Goal: Information Seeking & Learning: Check status

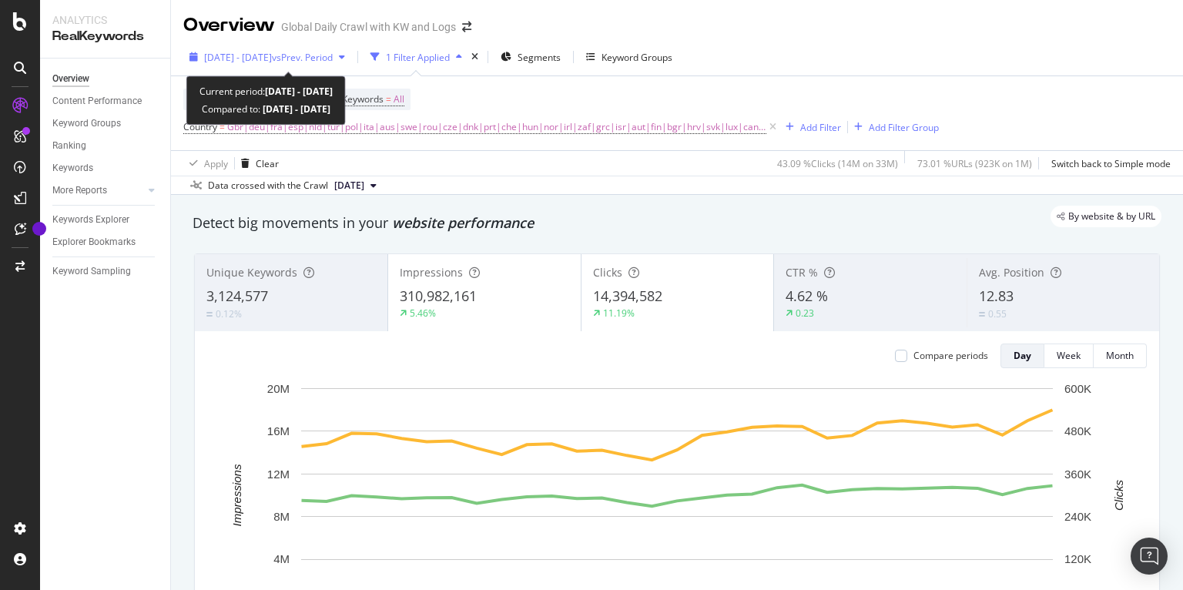
click at [342, 45] on button "2025 Aug. 1st - Aug. 31st vs Prev. Period" at bounding box center [267, 57] width 168 height 25
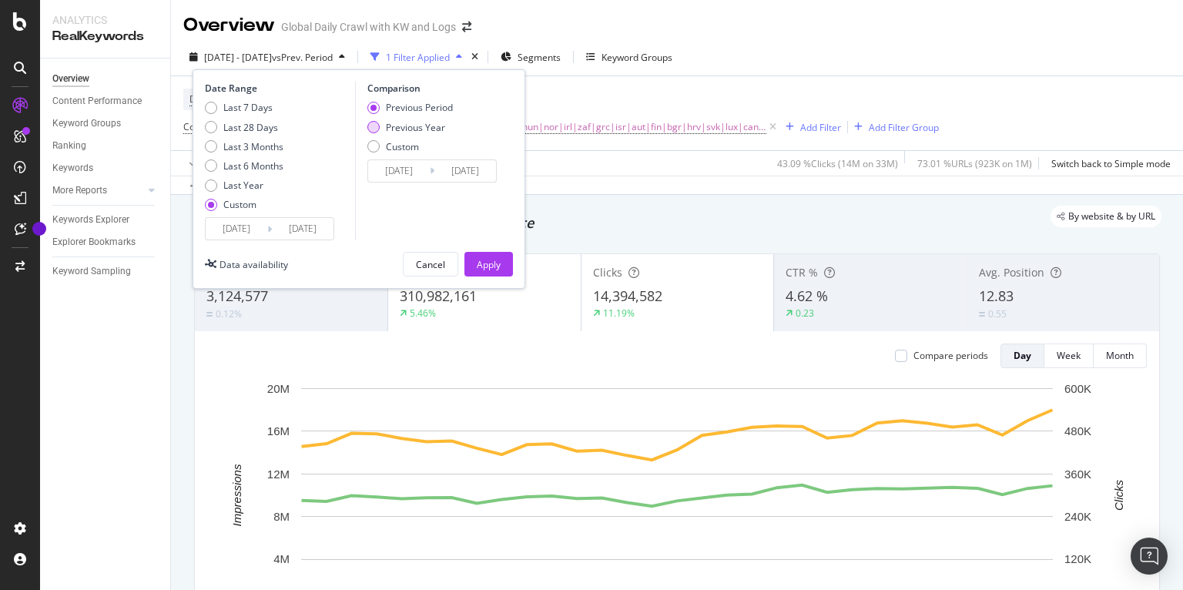
click at [407, 122] on div "Previous Year" at bounding box center [415, 127] width 59 height 13
type input "[DATE]"
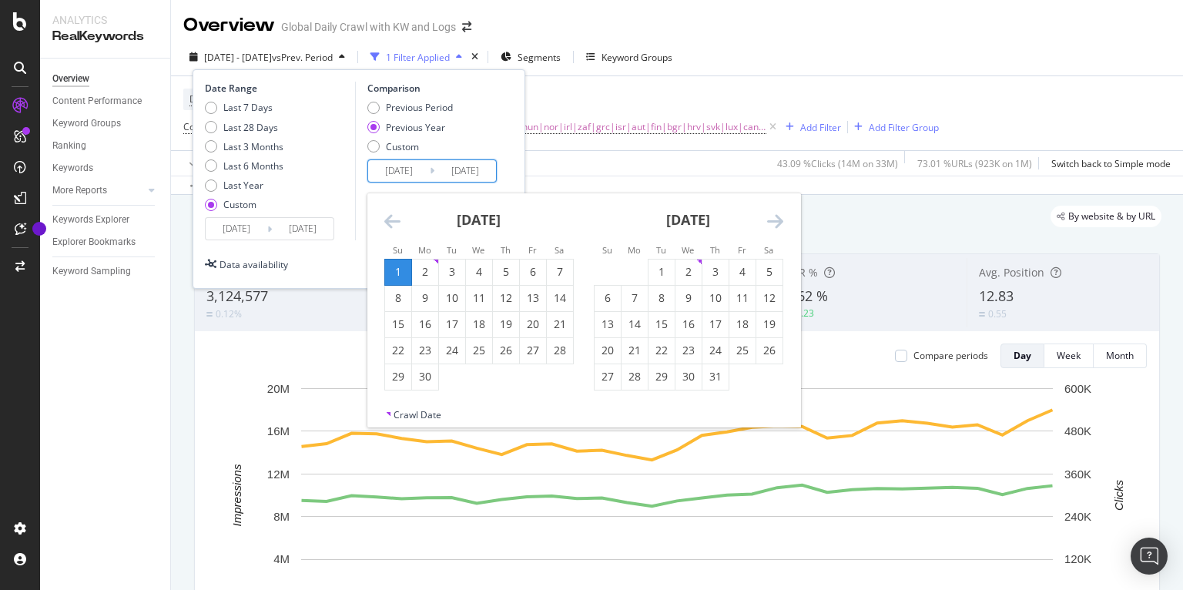
click at [415, 176] on input "[DATE]" at bounding box center [399, 171] width 62 height 22
click at [392, 217] on icon "Move backward to switch to the previous month." at bounding box center [392, 221] width 16 height 18
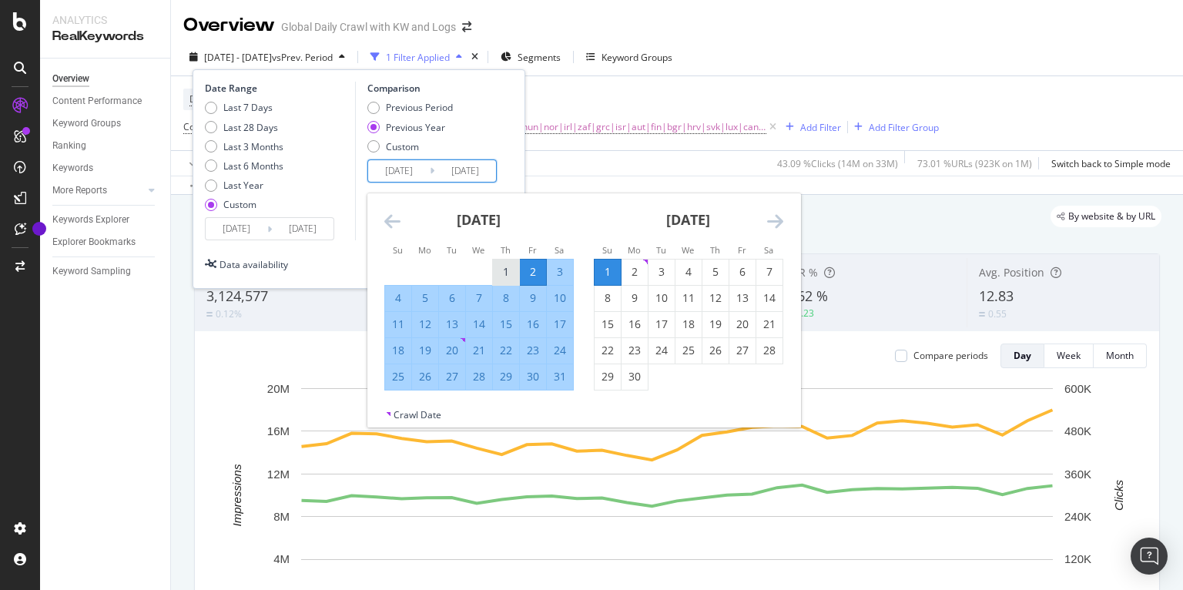
click at [496, 273] on div "1" at bounding box center [506, 271] width 26 height 15
type input "[DATE]"
click at [563, 374] on div "31" at bounding box center [560, 376] width 26 height 15
type input "[DATE]"
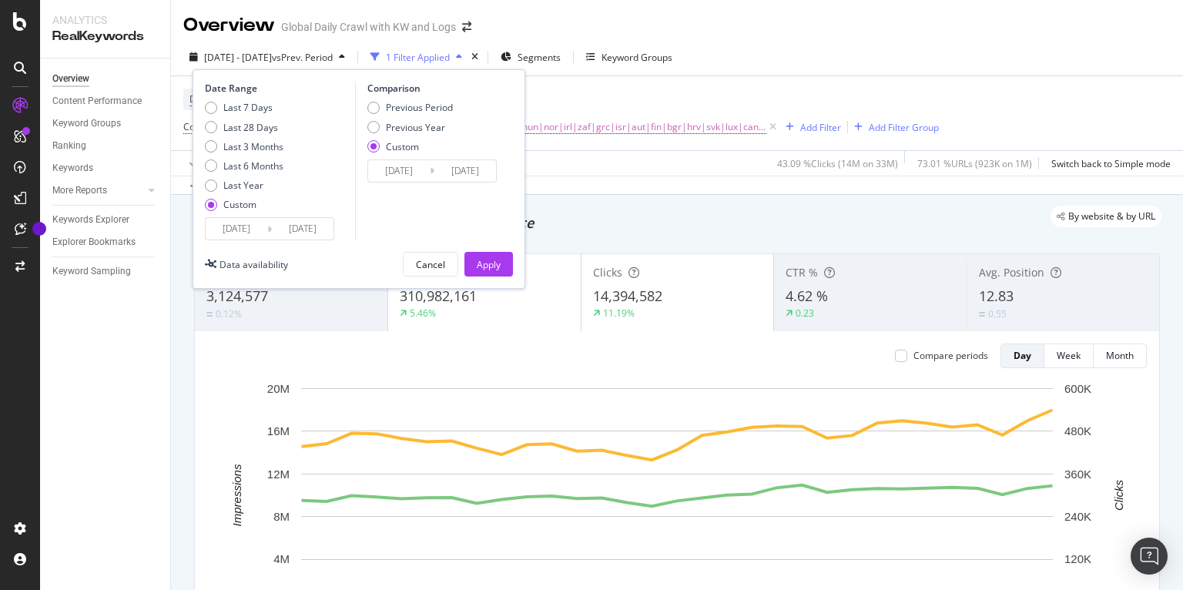
click at [504, 256] on button "Apply" at bounding box center [488, 264] width 49 height 25
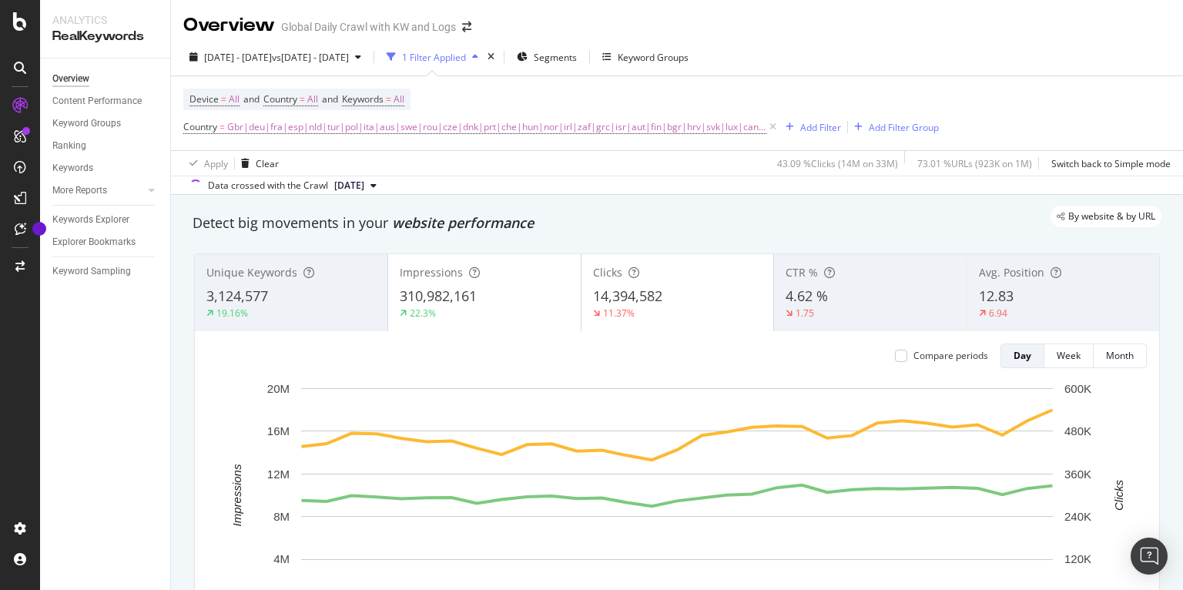
click at [438, 230] on span "website performance" at bounding box center [463, 222] width 142 height 18
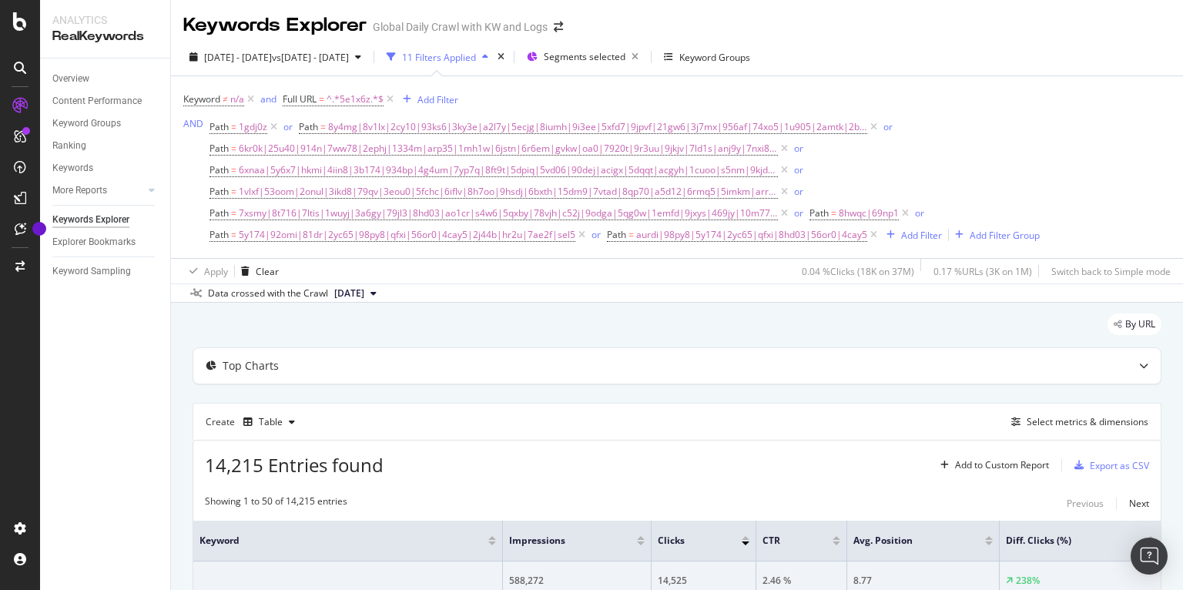
scroll to position [142, 0]
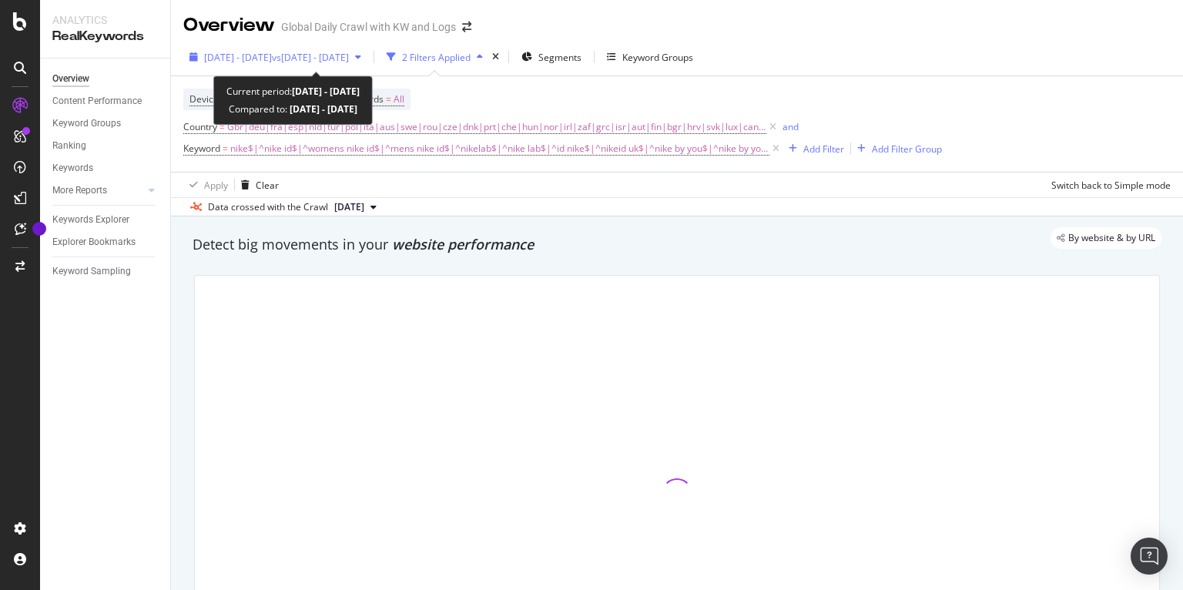
click at [318, 46] on div "2023 Sep. 1st - Nov. 30th vs 2022 Sep. 1st - Nov. 30th" at bounding box center [275, 56] width 184 height 23
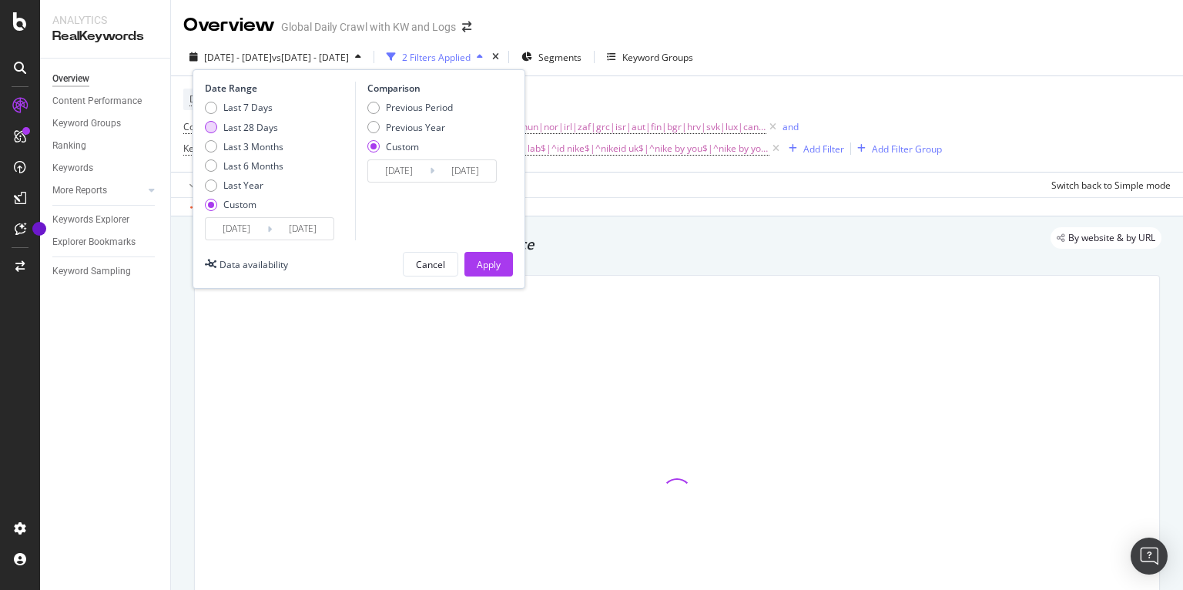
click at [253, 125] on div "Last 28 Days" at bounding box center [250, 127] width 55 height 13
type input "[DATE]"
click at [287, 232] on input "[DATE]" at bounding box center [303, 229] width 62 height 22
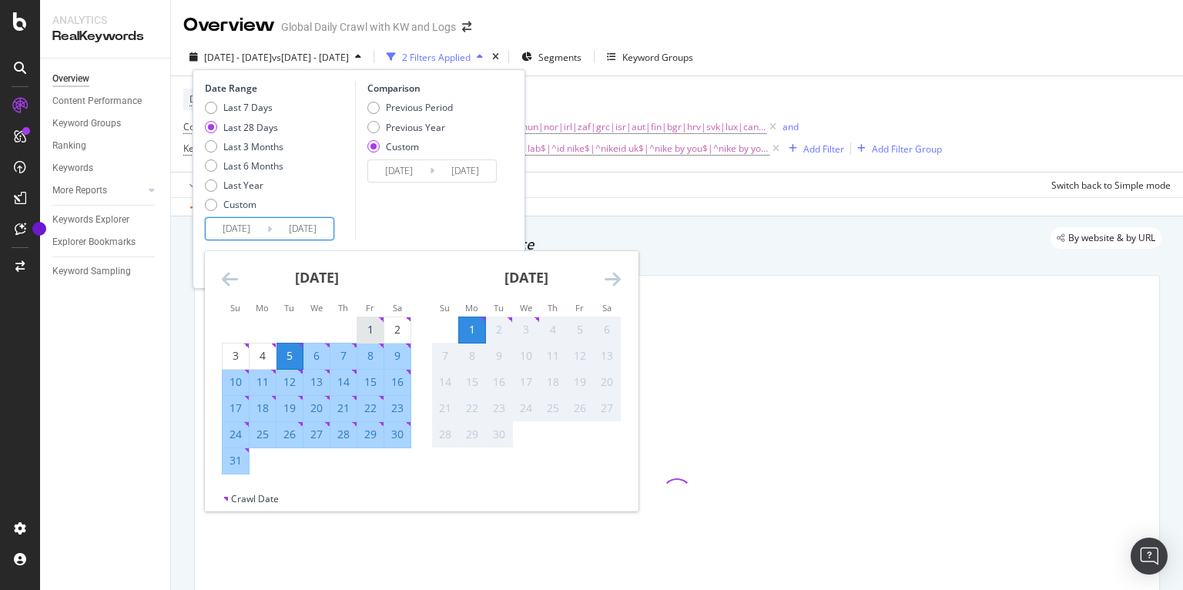
click at [371, 329] on div "1" at bounding box center [370, 329] width 26 height 15
type input "[DATE]"
click at [240, 463] on div "31" at bounding box center [236, 460] width 26 height 15
type input "[DATE]"
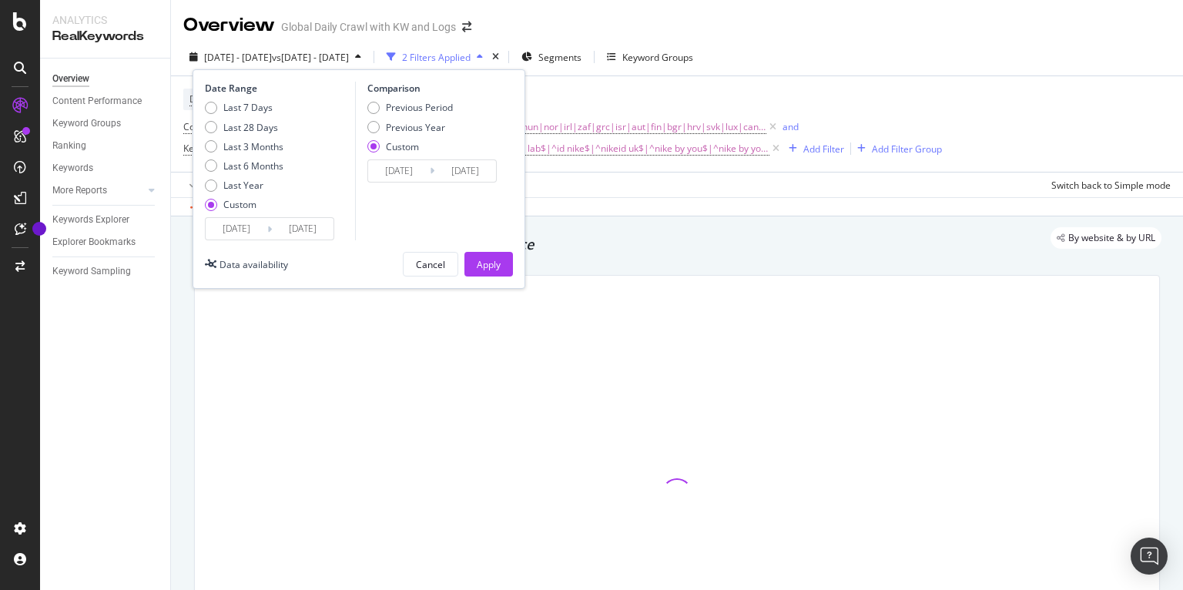
click at [429, 128] on div "Previous Year" at bounding box center [415, 127] width 59 height 13
type input "[DATE]"
click at [421, 177] on input "[DATE]" at bounding box center [399, 171] width 62 height 22
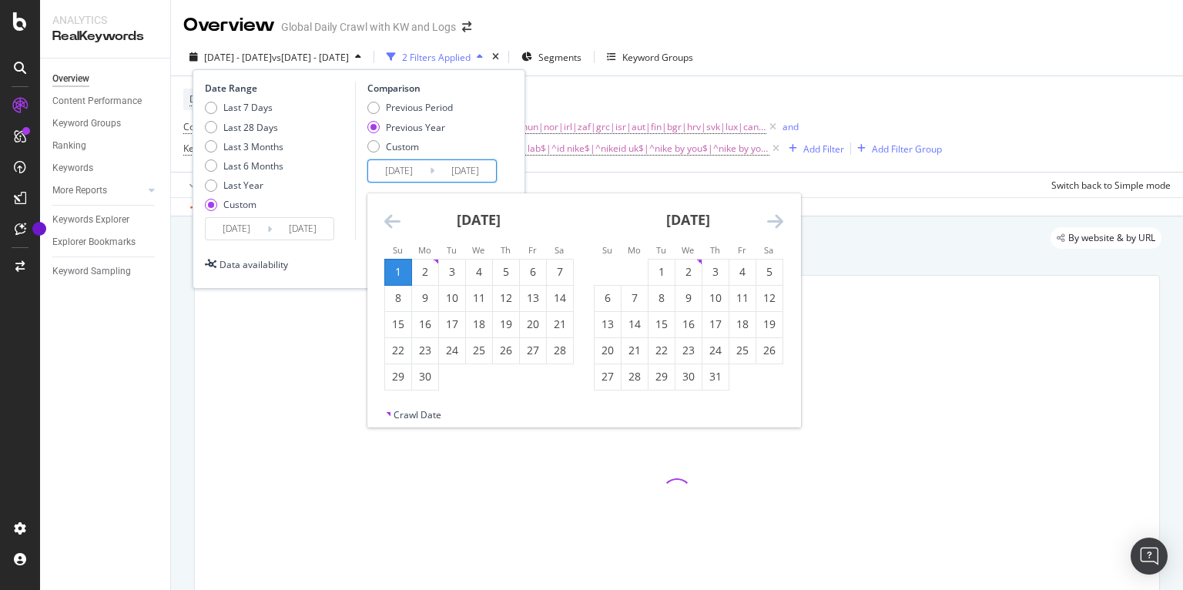
click at [387, 226] on icon "Move backward to switch to the previous month." at bounding box center [392, 221] width 16 height 18
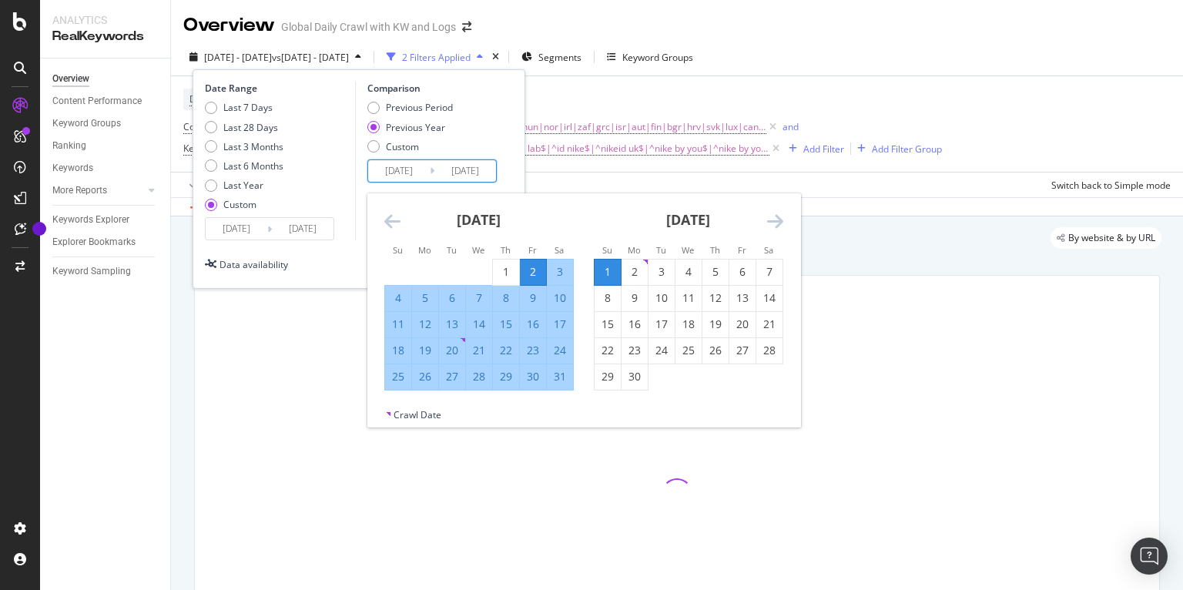
drag, startPoint x: 498, startPoint y: 273, endPoint x: 547, endPoint y: 396, distance: 131.7
click at [498, 273] on div "1" at bounding box center [506, 271] width 26 height 15
type input "[DATE]"
click at [559, 387] on div "31" at bounding box center [560, 376] width 26 height 25
type input "[DATE]"
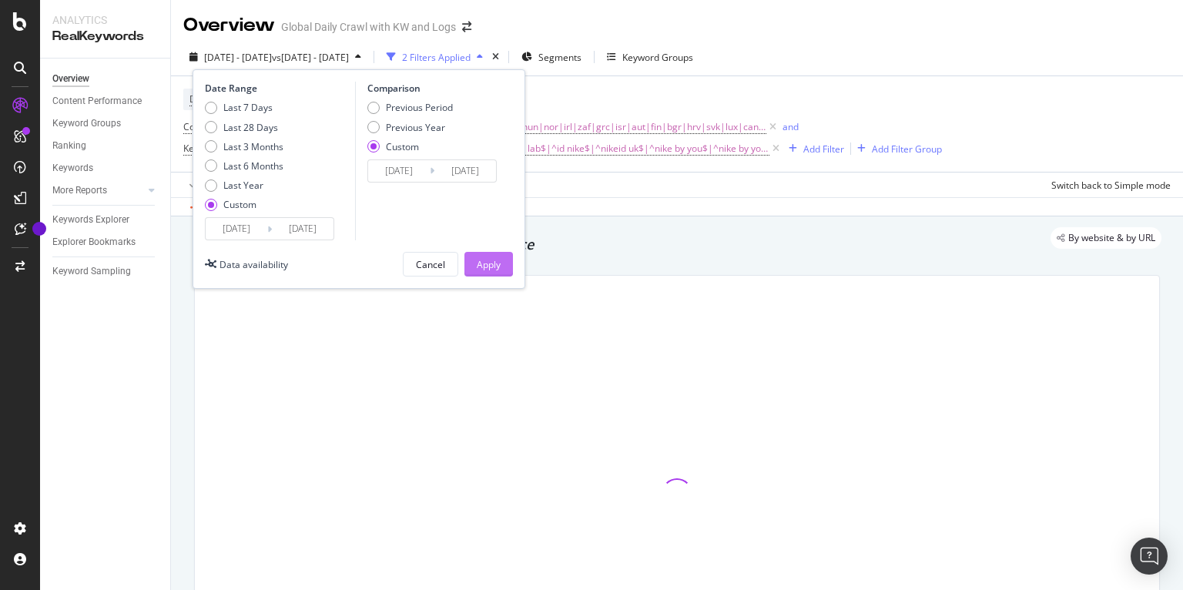
click at [501, 266] on button "Apply" at bounding box center [488, 264] width 49 height 25
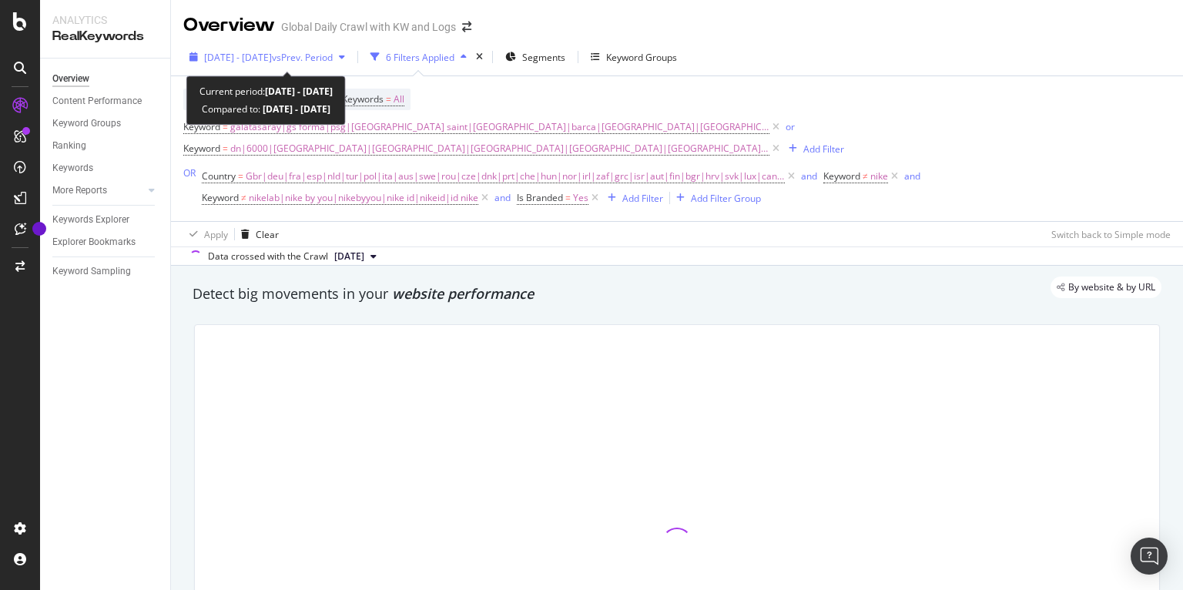
click at [320, 59] on span "vs Prev. Period" at bounding box center [302, 57] width 61 height 13
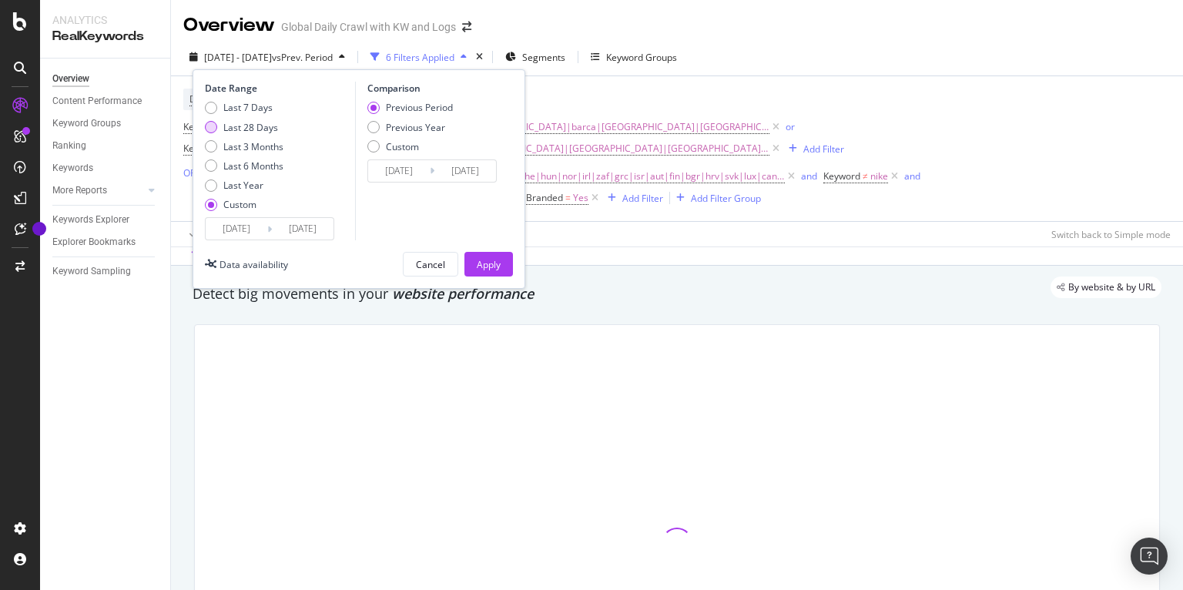
click at [246, 127] on div "Last 28 Days" at bounding box center [250, 127] width 55 height 13
type input "[DATE]"
type input "2025/07/08"
type input "2025/08/04"
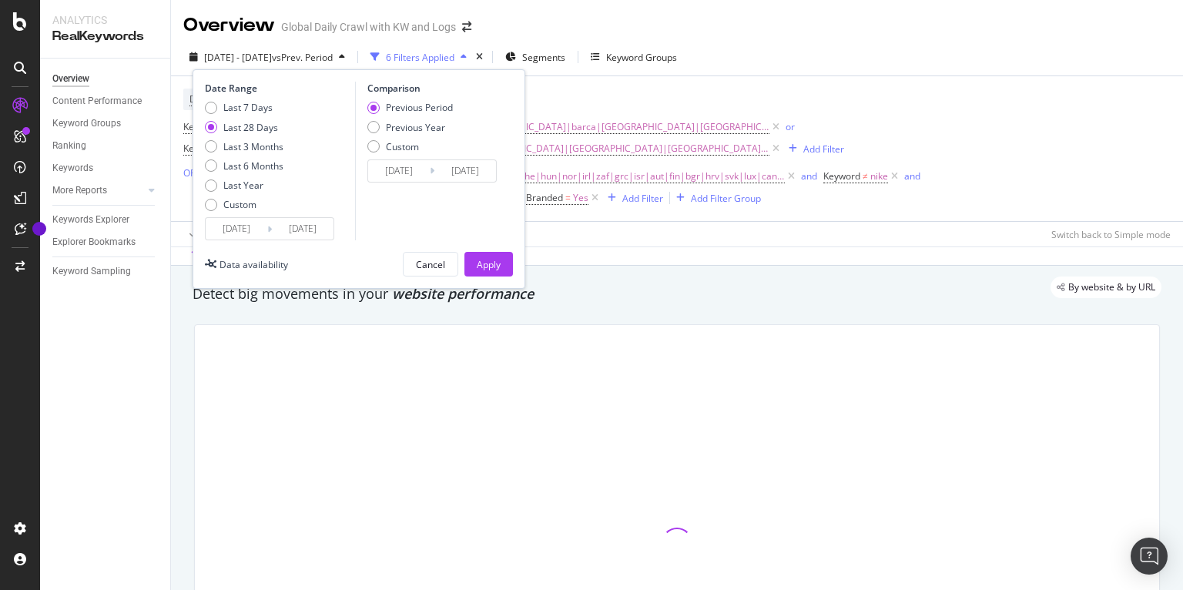
click at [273, 233] on input "[DATE]" at bounding box center [303, 229] width 62 height 22
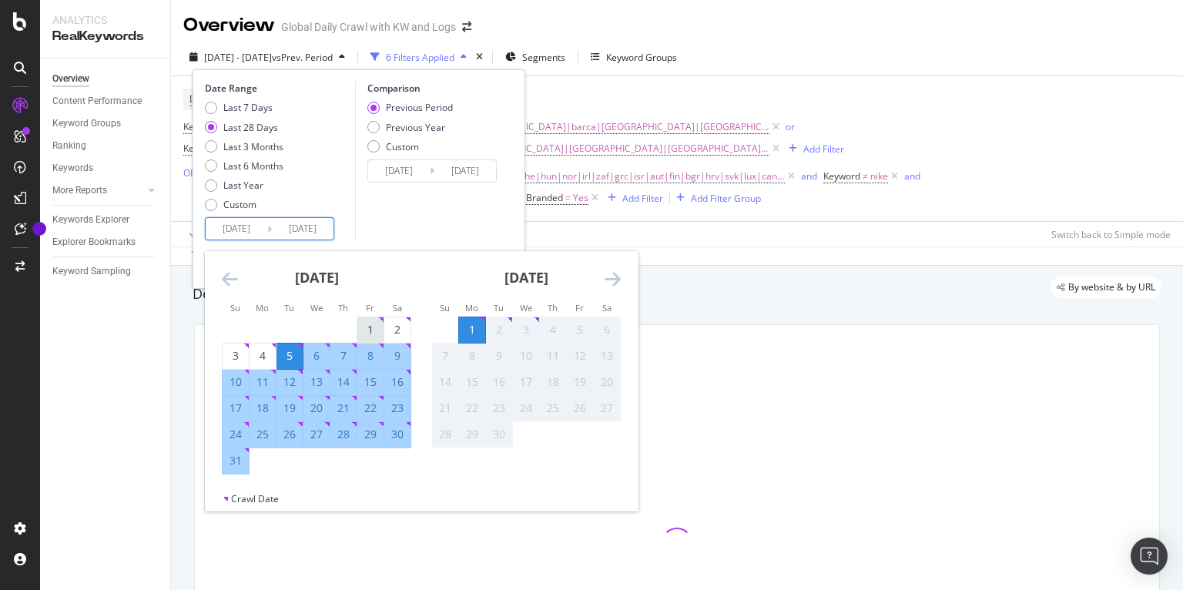
click at [357, 330] on div "1" at bounding box center [370, 329] width 26 height 15
type input "[DATE]"
type input "2025/06/30"
type input "2025/07/31"
drag, startPoint x: 242, startPoint y: 465, endPoint x: 259, endPoint y: 436, distance: 33.8
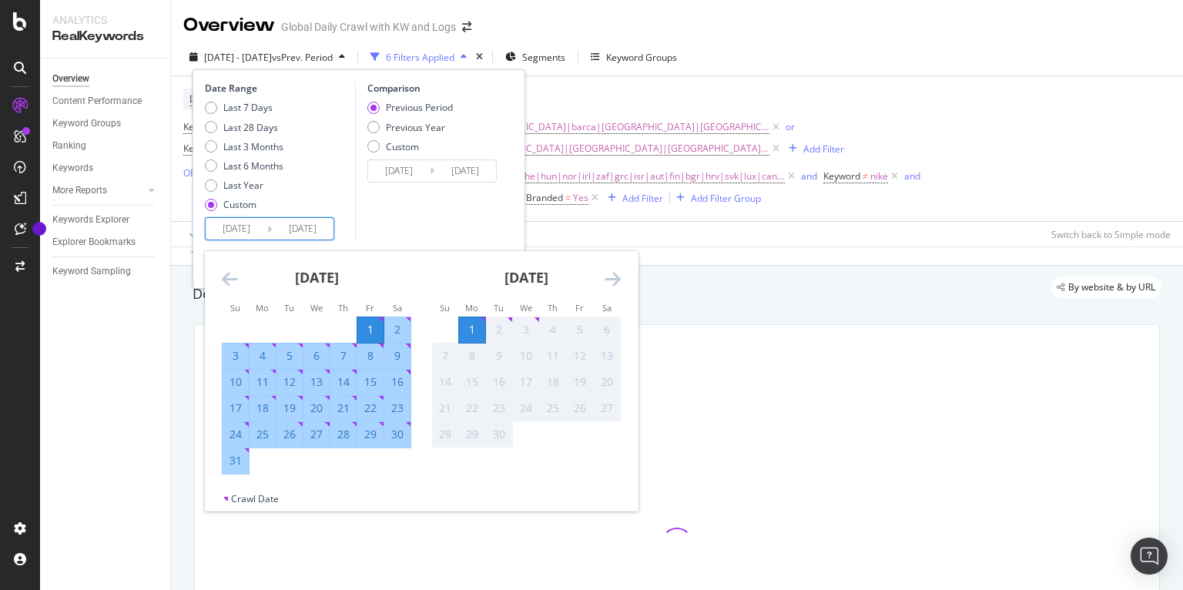
click at [242, 466] on div "31" at bounding box center [236, 460] width 26 height 15
type input "[DATE]"
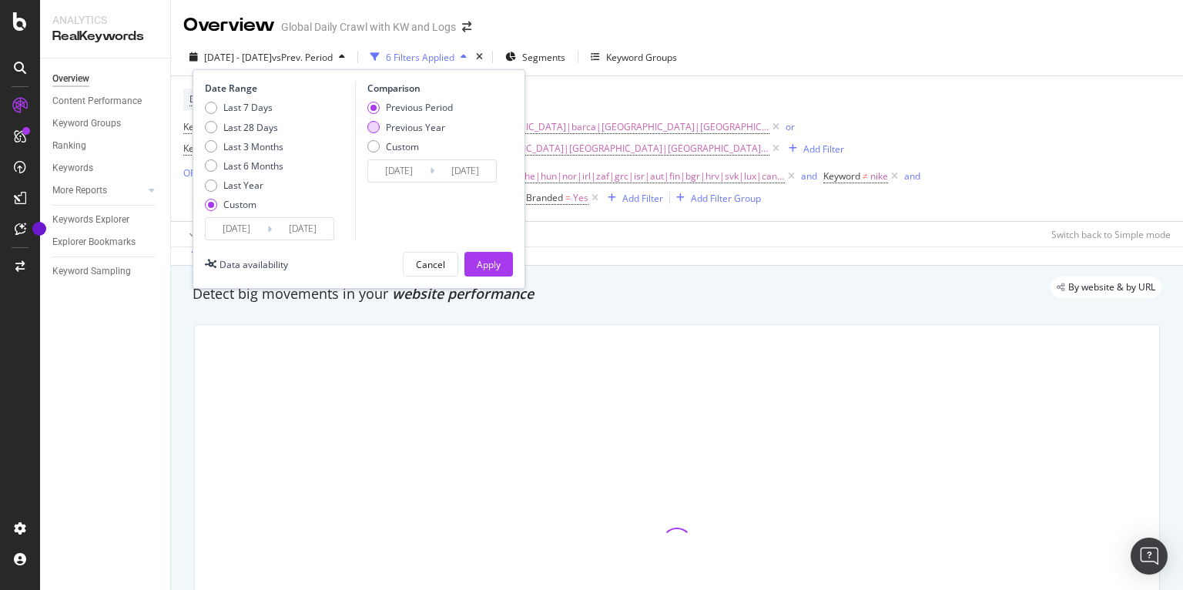
click at [404, 131] on div "Previous Year" at bounding box center [415, 127] width 59 height 13
type input "[DATE]"
drag, startPoint x: 384, startPoint y: 196, endPoint x: 390, endPoint y: 178, distance: 19.5
click at [384, 196] on div "Comparison Previous Period Previous Year Custom 2024/08/02 Navigate forward to …" at bounding box center [428, 161] width 146 height 159
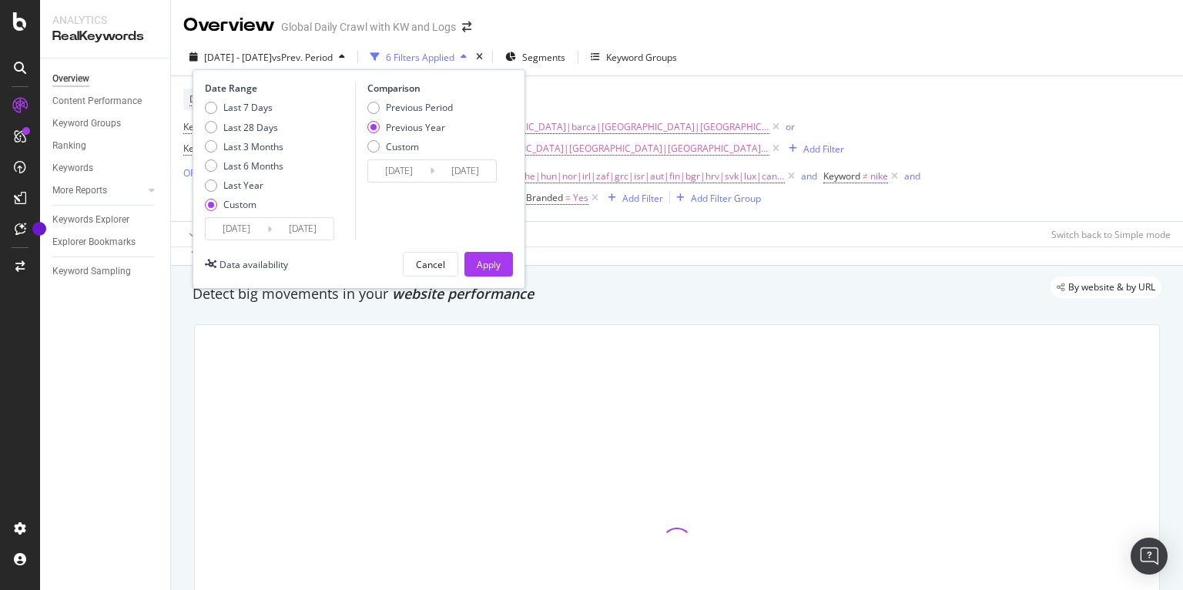
click at [391, 176] on input "[DATE]" at bounding box center [399, 171] width 62 height 22
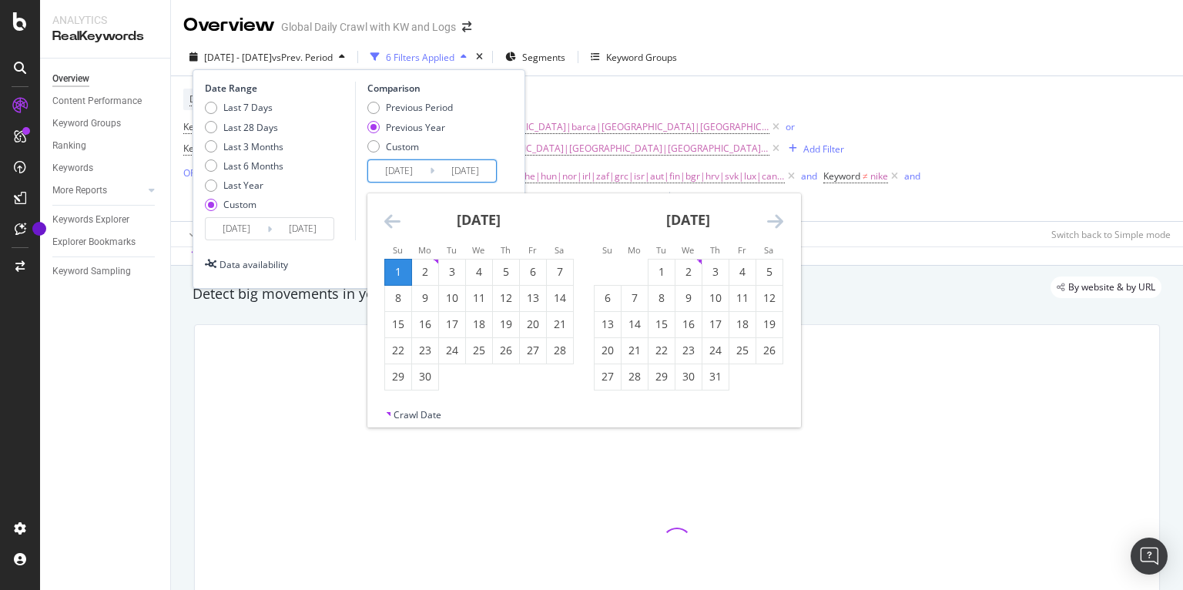
click at [388, 215] on icon "Move backward to switch to the previous month." at bounding box center [392, 221] width 16 height 18
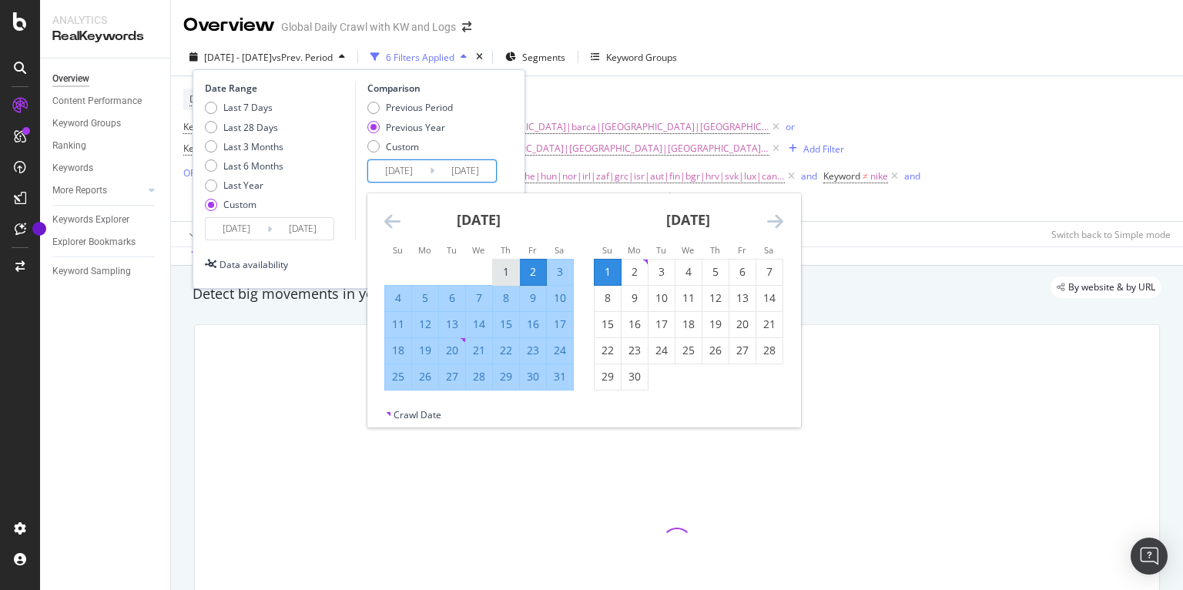
click at [506, 272] on div "1" at bounding box center [506, 271] width 26 height 15
type input "[DATE]"
click at [558, 387] on div "31" at bounding box center [560, 376] width 26 height 25
type input "[DATE]"
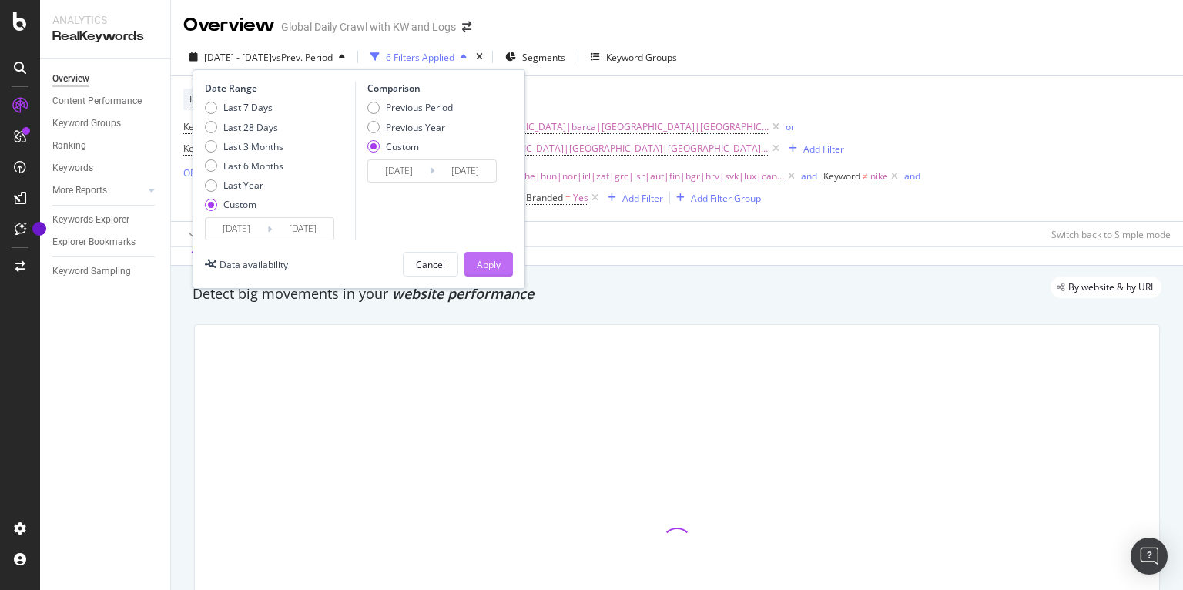
click at [488, 263] on div "Apply" at bounding box center [489, 264] width 24 height 13
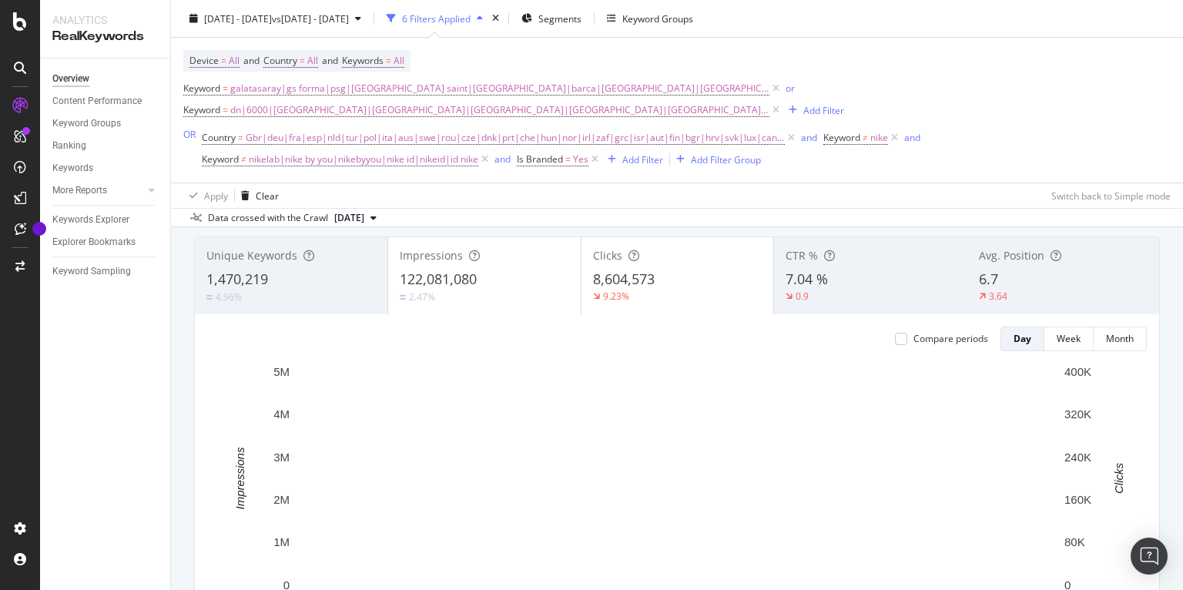
scroll to position [64, 0]
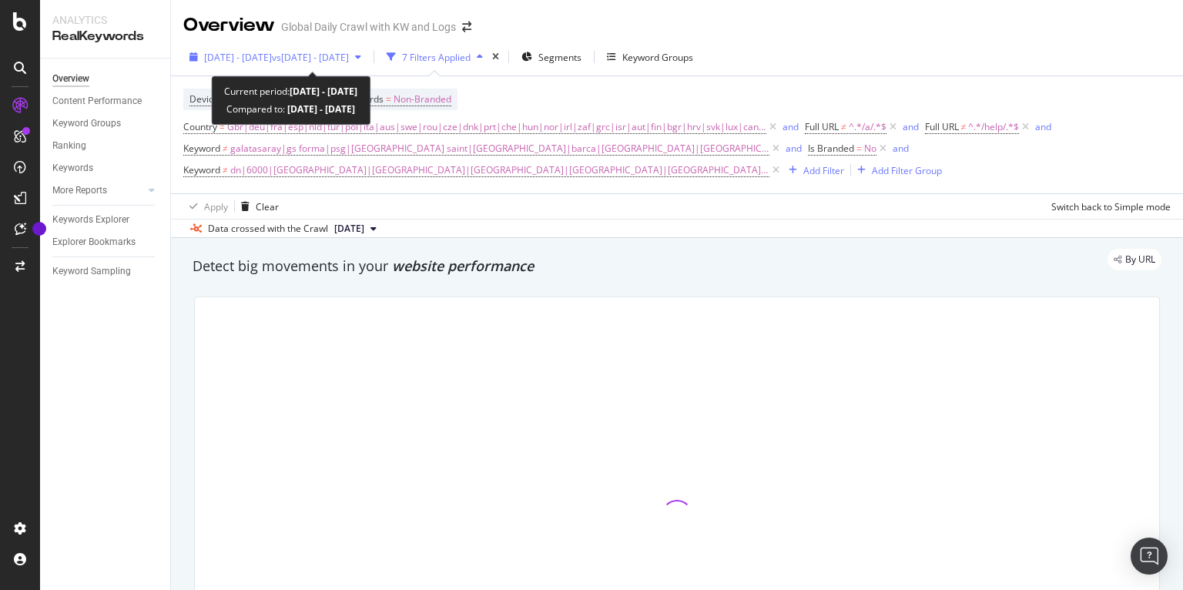
click at [340, 58] on span "vs [DATE] - [DATE]" at bounding box center [310, 57] width 77 height 13
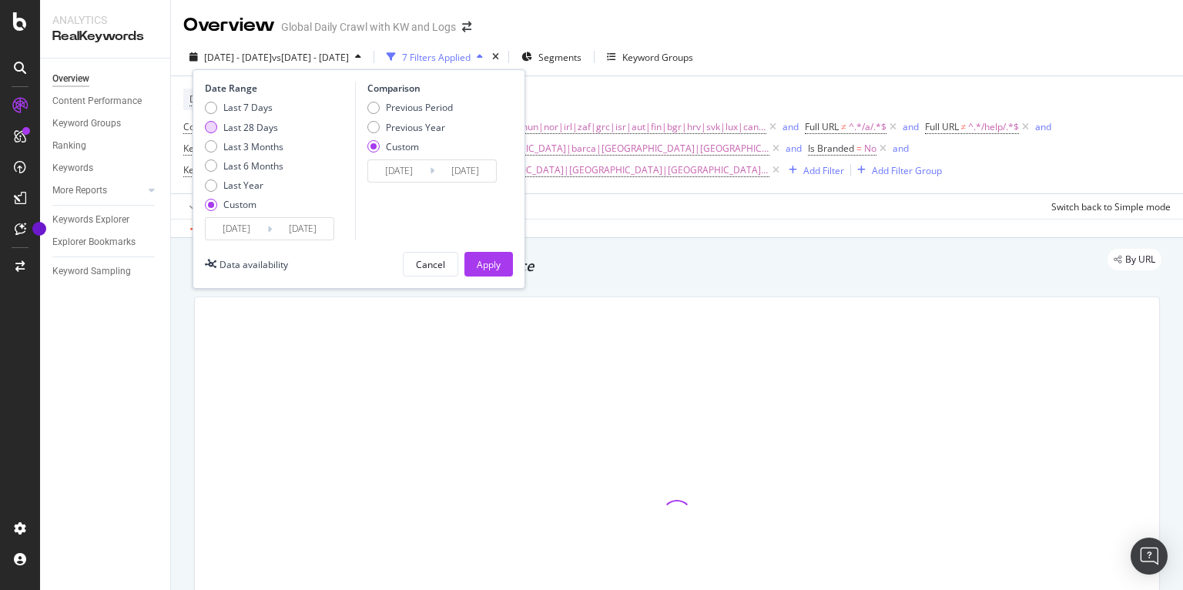
click at [246, 126] on div "Last 28 Days" at bounding box center [250, 127] width 55 height 13
type input "[DATE]"
click at [261, 231] on input "[DATE]" at bounding box center [237, 229] width 62 height 22
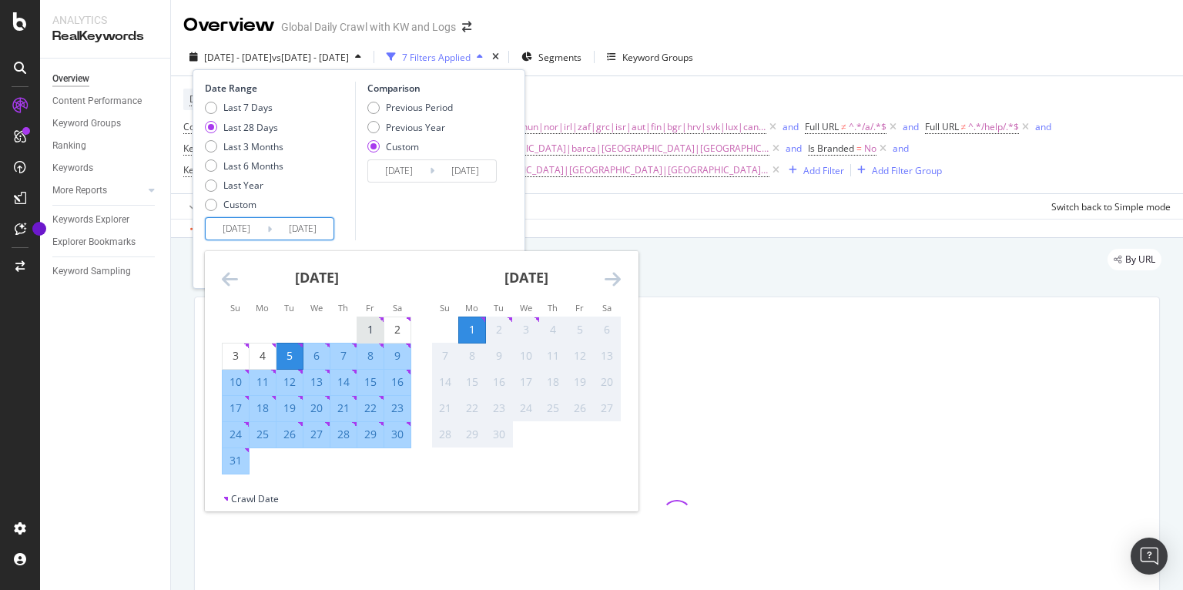
click at [364, 323] on div "1" at bounding box center [370, 329] width 26 height 15
type input "[DATE]"
click at [238, 464] on div "31" at bounding box center [236, 460] width 26 height 15
type input "[DATE]"
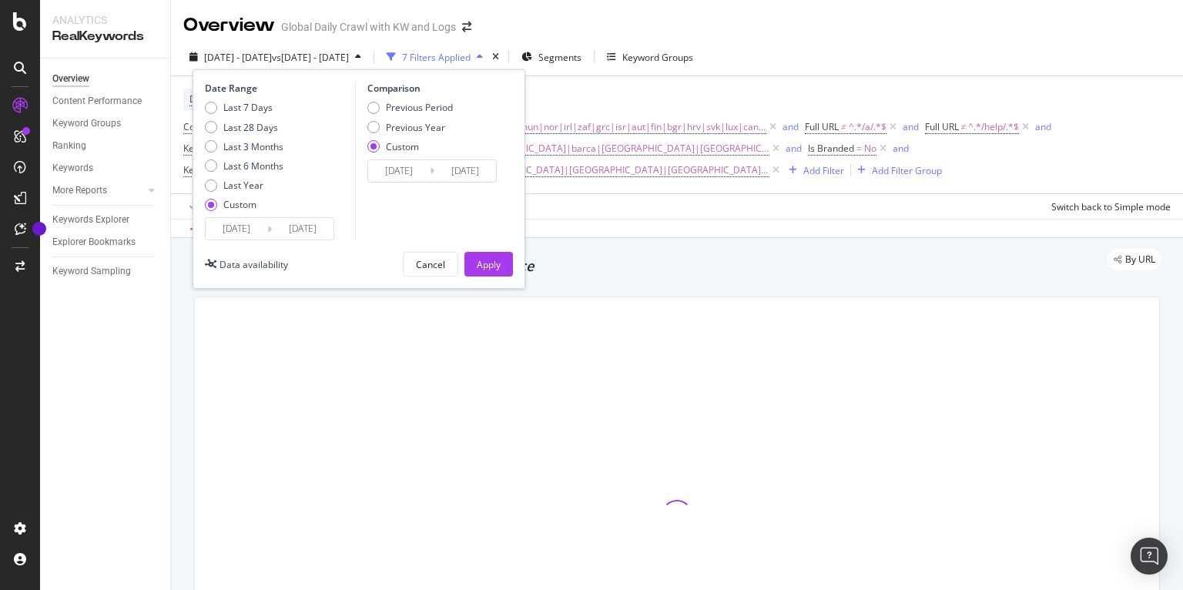
drag, startPoint x: 401, startPoint y: 119, endPoint x: 409, endPoint y: 152, distance: 34.0
click at [402, 121] on div "Previous Period Previous Year Custom" at bounding box center [409, 130] width 85 height 58
click at [407, 126] on div "Previous Year" at bounding box center [415, 127] width 59 height 13
type input "[DATE]"
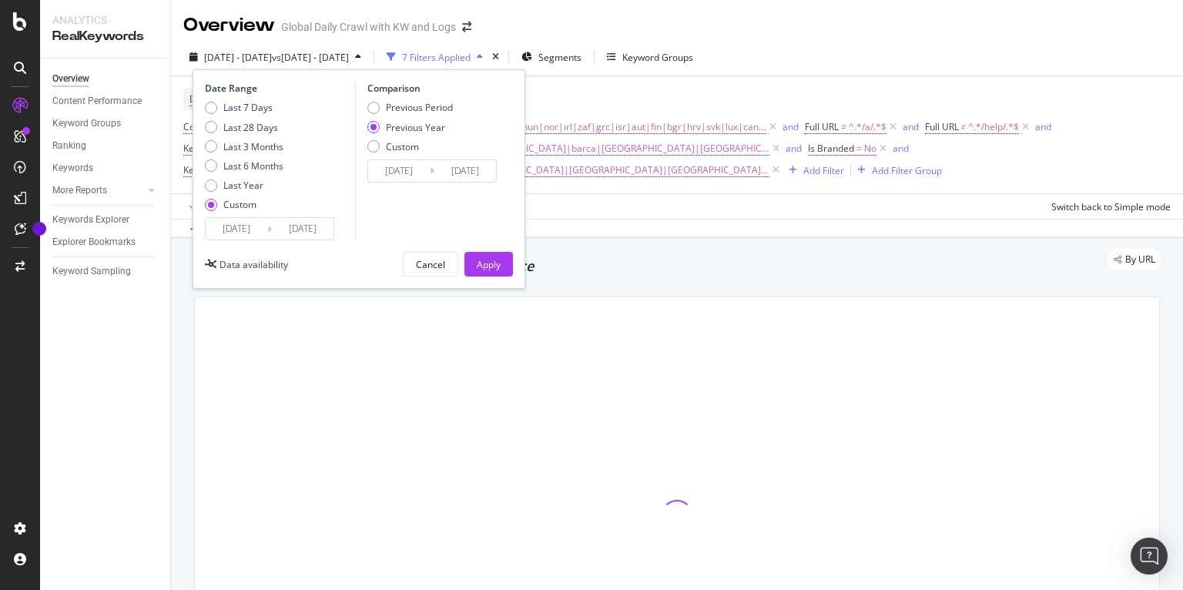
click at [399, 170] on input "[DATE]" at bounding box center [399, 171] width 62 height 22
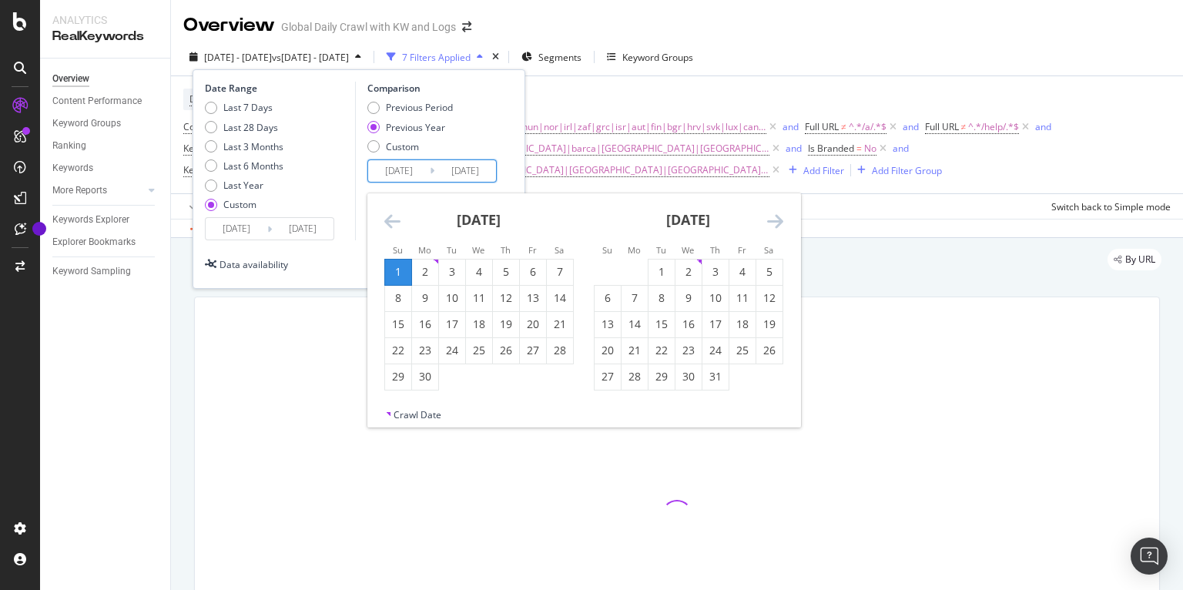
click at [380, 220] on div "[DATE] 1 2 3 4 5 6 7 8 9 10 11 12 13 14 15 16 17 18 19 20 21 22 23 24 25 26 27 …" at bounding box center [478, 291] width 209 height 197
click at [392, 217] on icon "Move backward to switch to the previous month." at bounding box center [392, 221] width 16 height 18
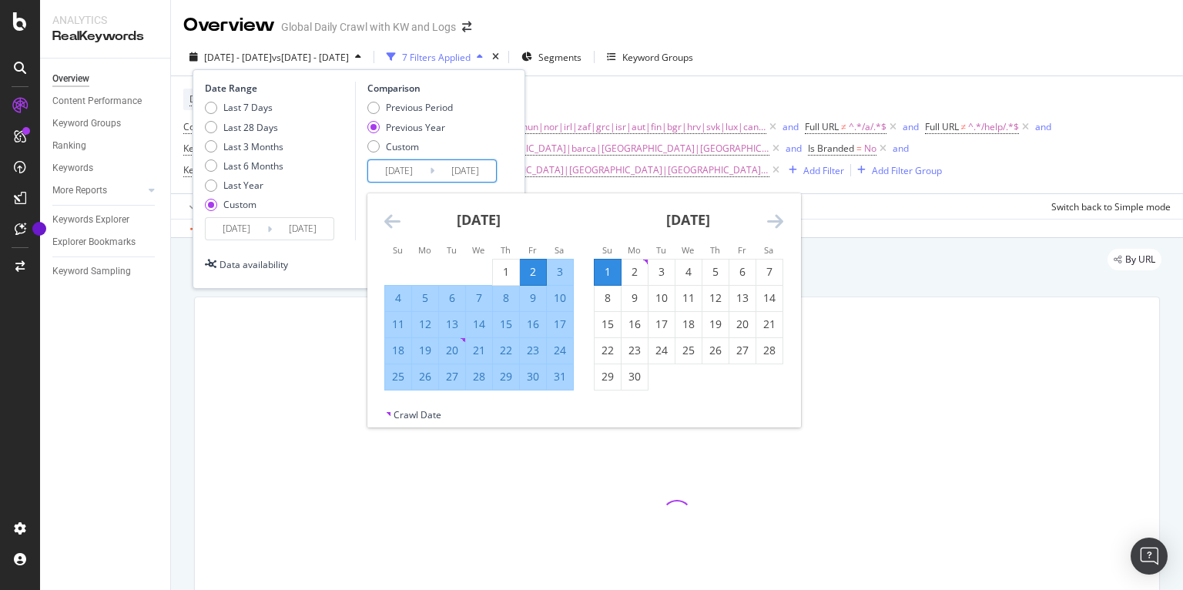
drag, startPoint x: 504, startPoint y: 273, endPoint x: 523, endPoint y: 290, distance: 25.1
click at [510, 275] on div "1" at bounding box center [506, 271] width 26 height 15
type input "[DATE]"
drag, startPoint x: 556, startPoint y: 377, endPoint x: 555, endPoint y: 361, distance: 15.5
click at [556, 377] on div "31" at bounding box center [560, 376] width 26 height 15
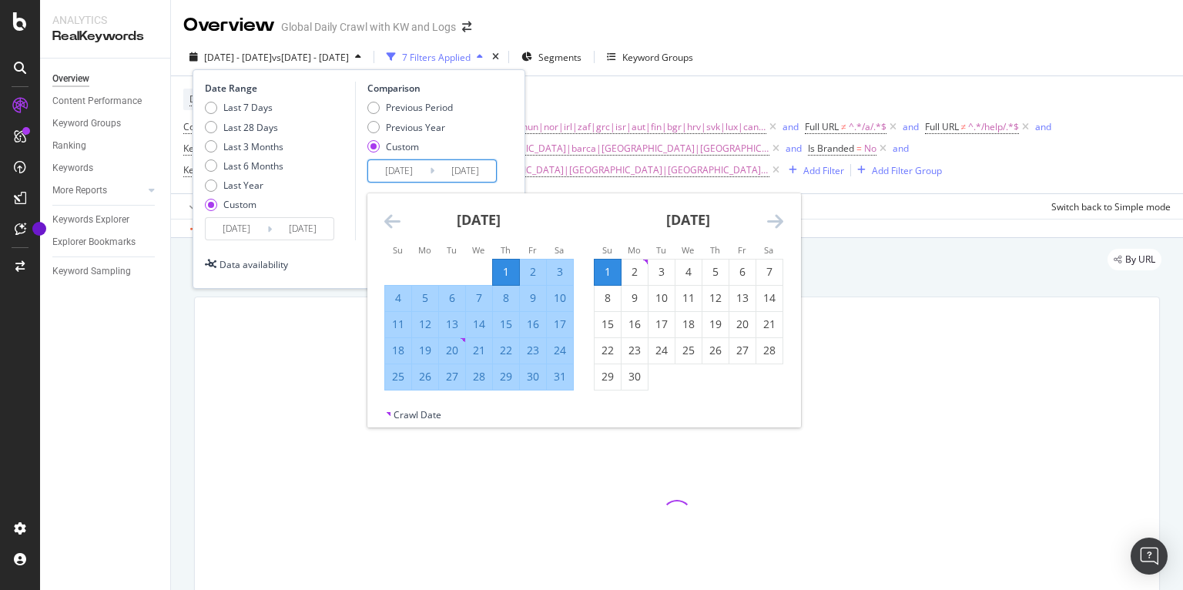
type input "[DATE]"
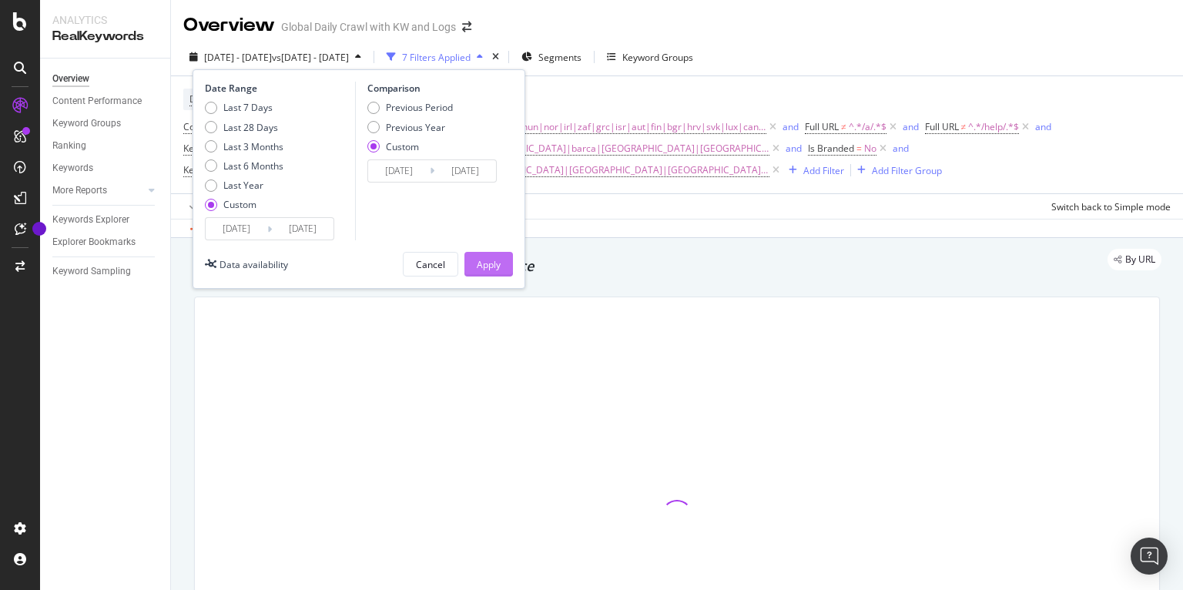
click at [488, 264] on div "Apply" at bounding box center [489, 264] width 24 height 13
